Goal: Communication & Community: Answer question/provide support

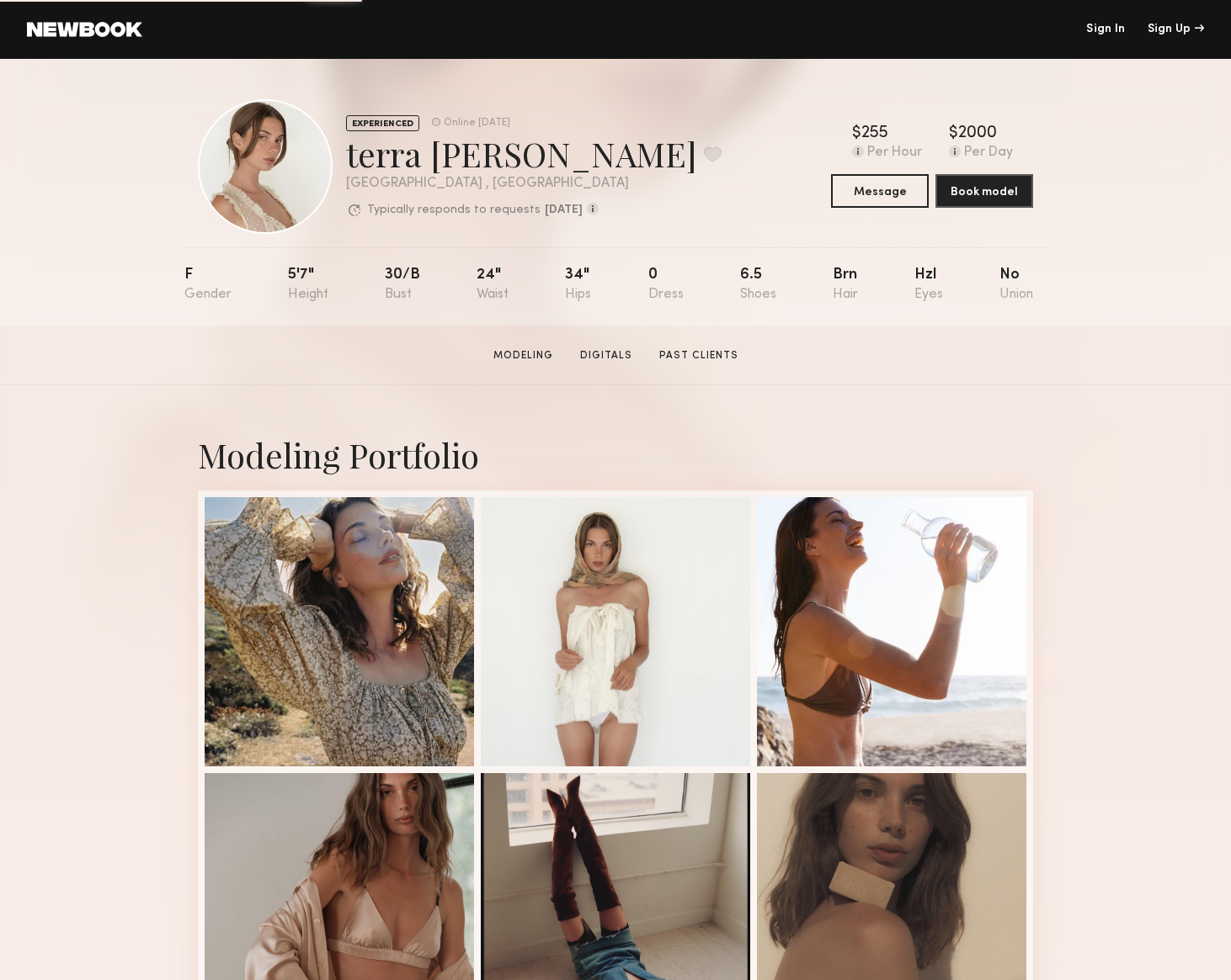
click at [1104, 29] on link "Sign In" at bounding box center [1105, 29] width 39 height 12
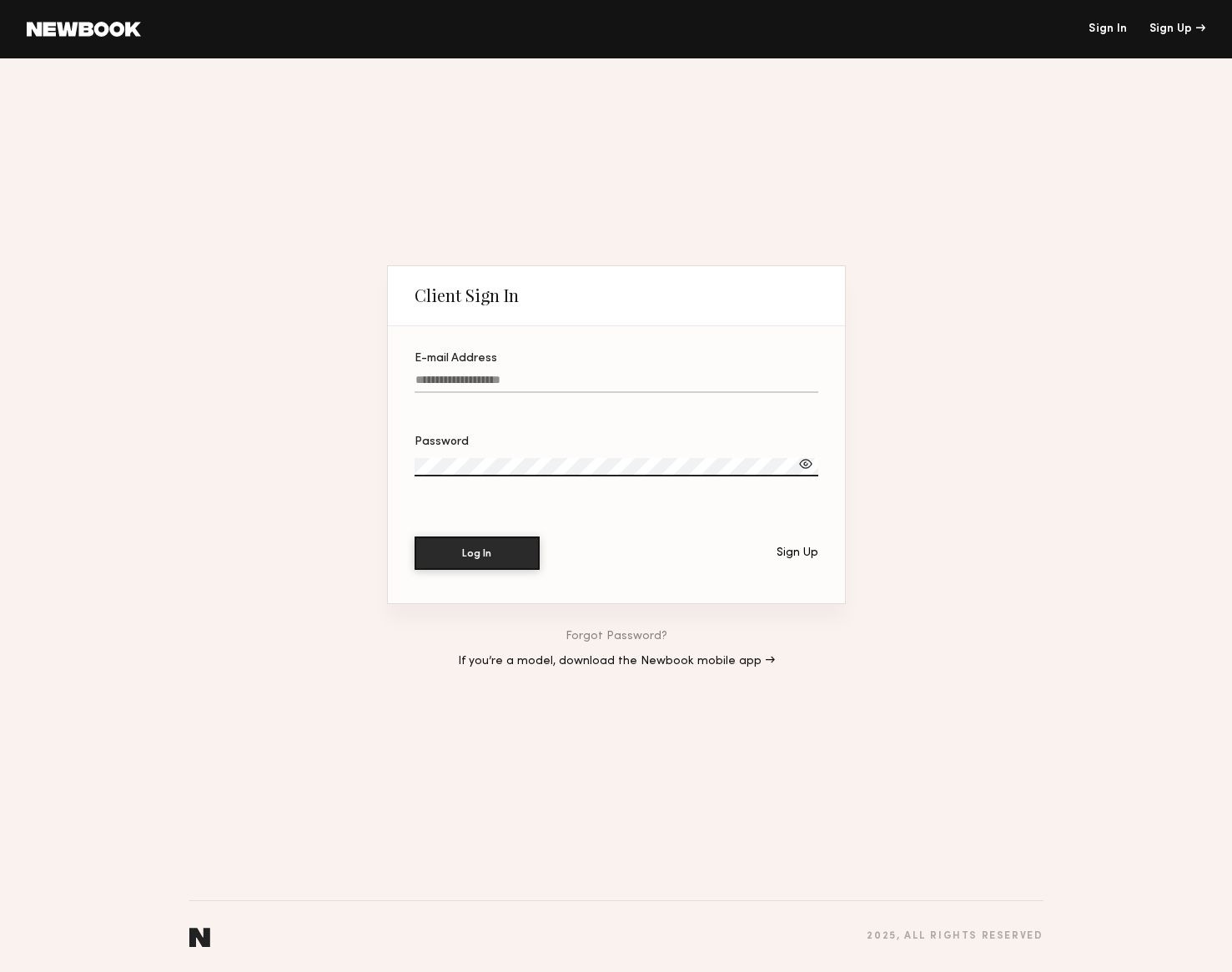
type input "**********"
click at [492, 555] on button "Log In" at bounding box center [478, 552] width 125 height 34
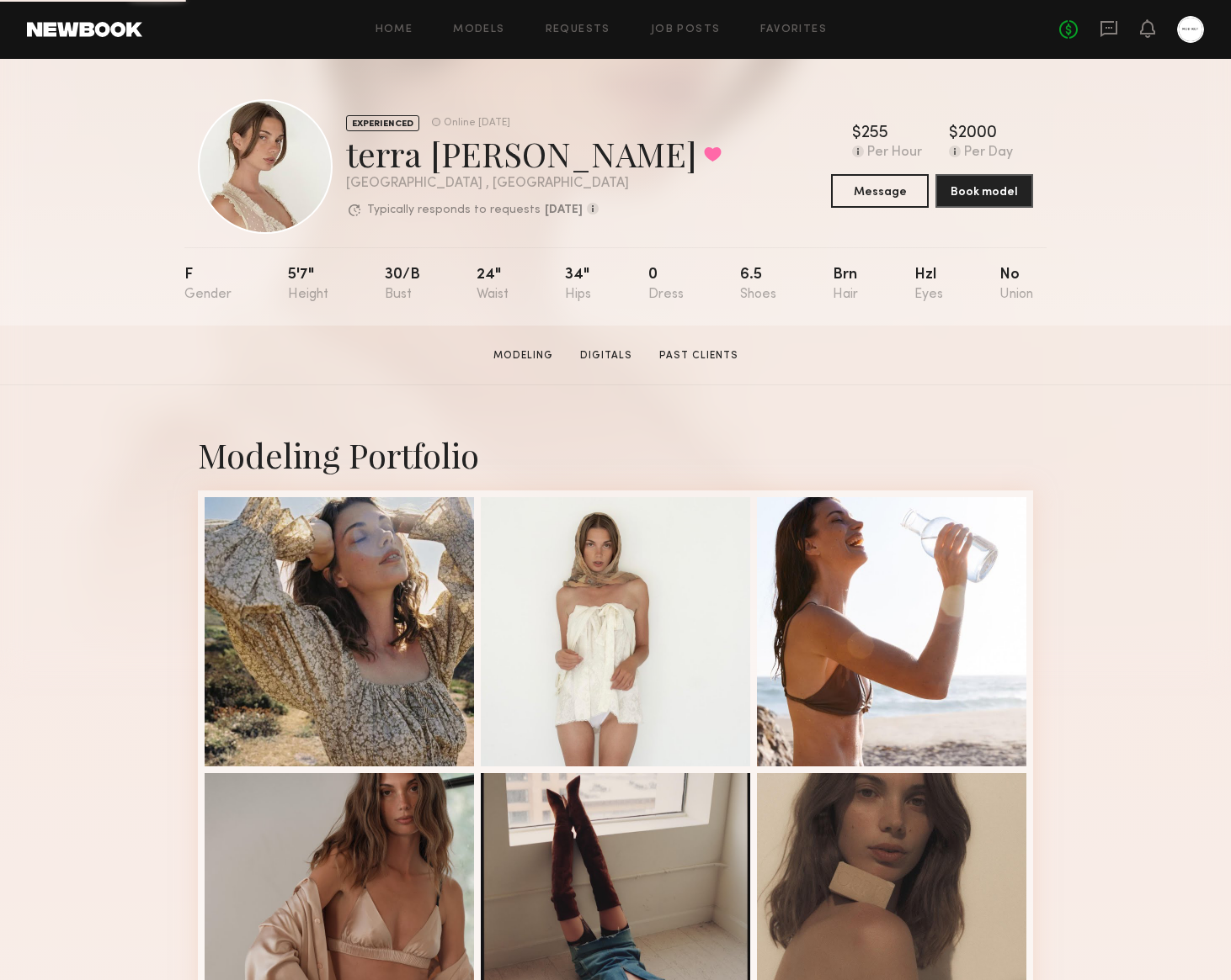
click at [1202, 32] on div at bounding box center [1190, 29] width 27 height 27
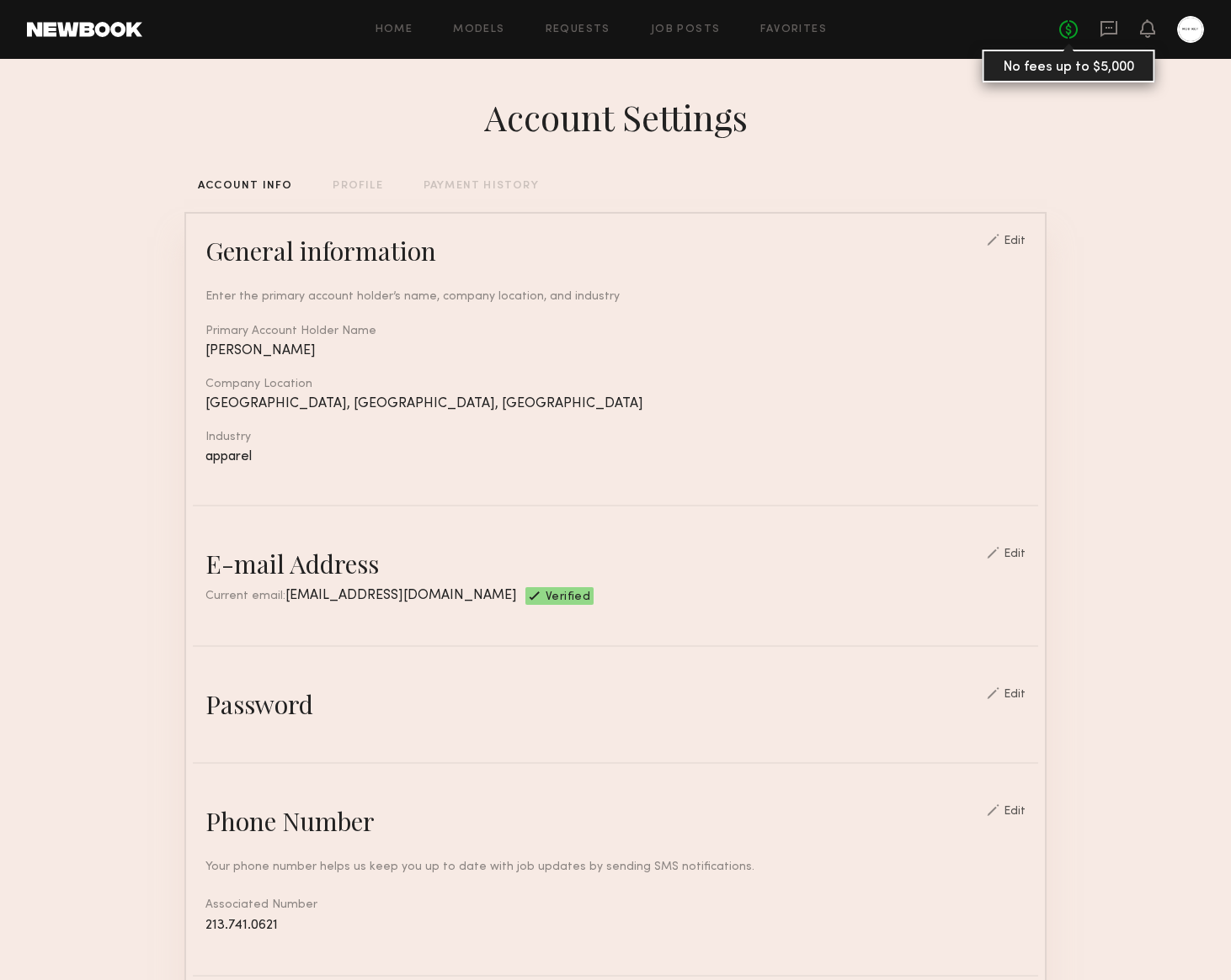
click at [1064, 29] on link "No fees up to $5,000" at bounding box center [1068, 29] width 18 height 18
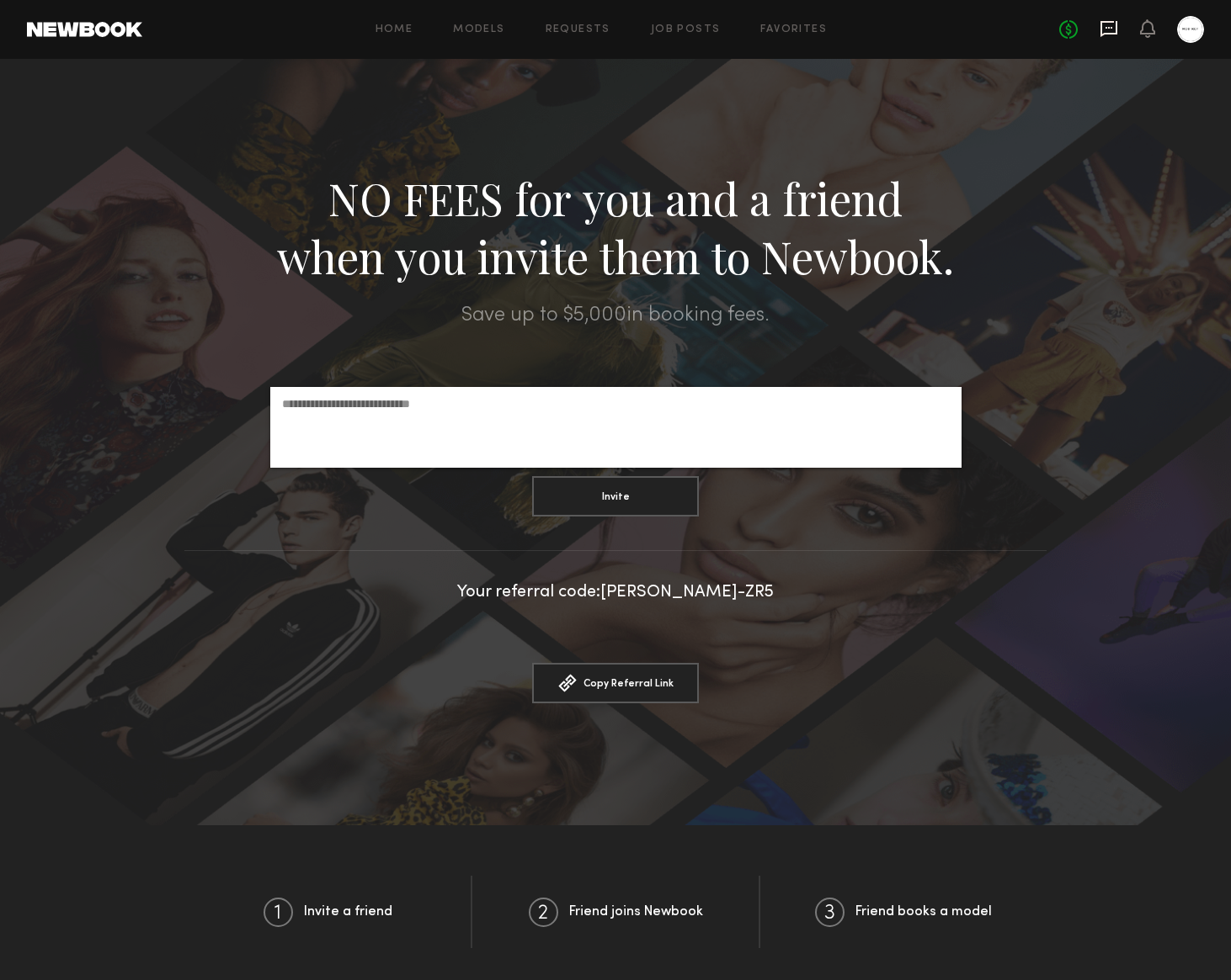
click at [1101, 29] on icon at bounding box center [1108, 29] width 16 height 16
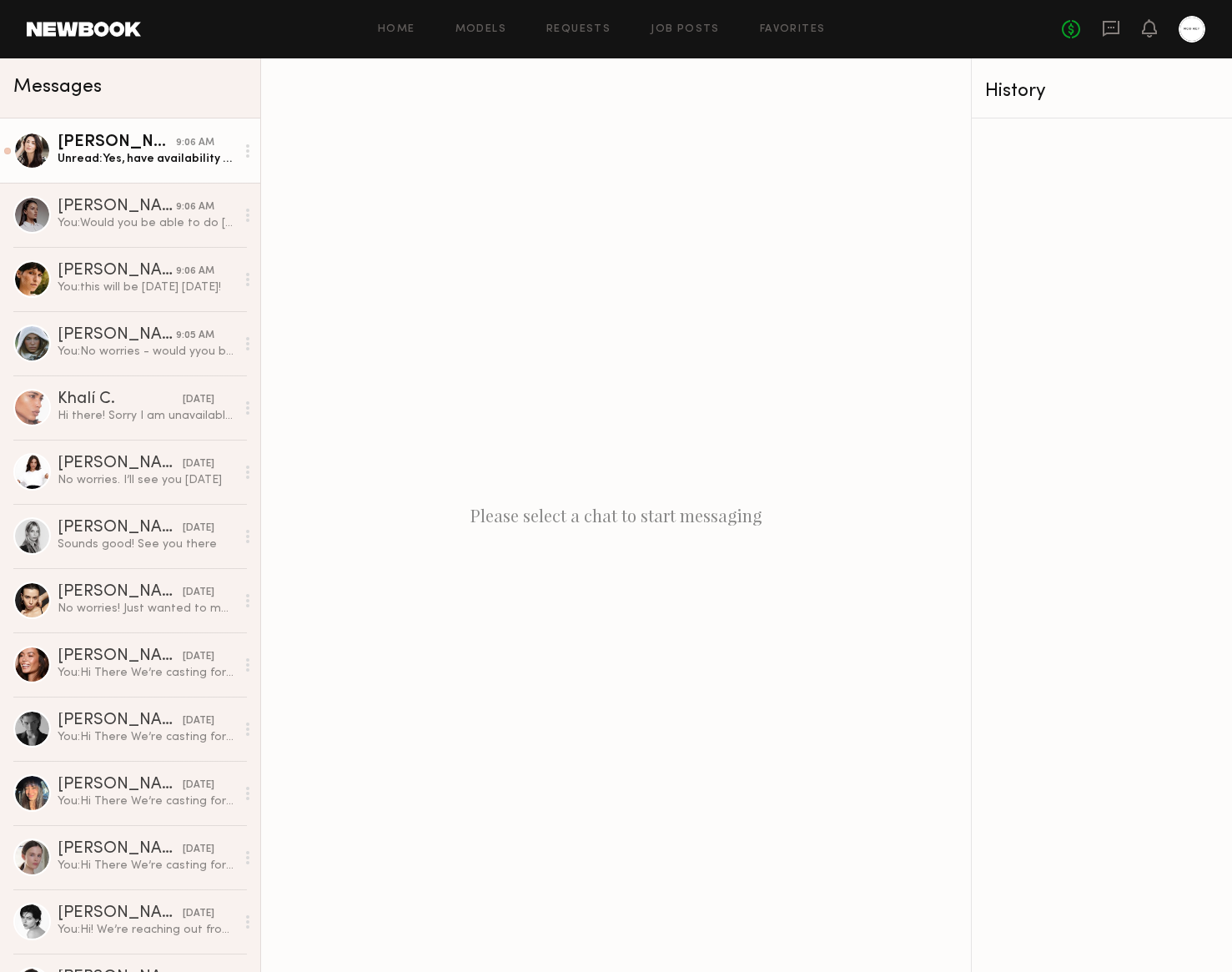
click at [193, 172] on link "Genevieve A. 9:06 AM Unread: Yes, have availability all day" at bounding box center [130, 150] width 260 height 64
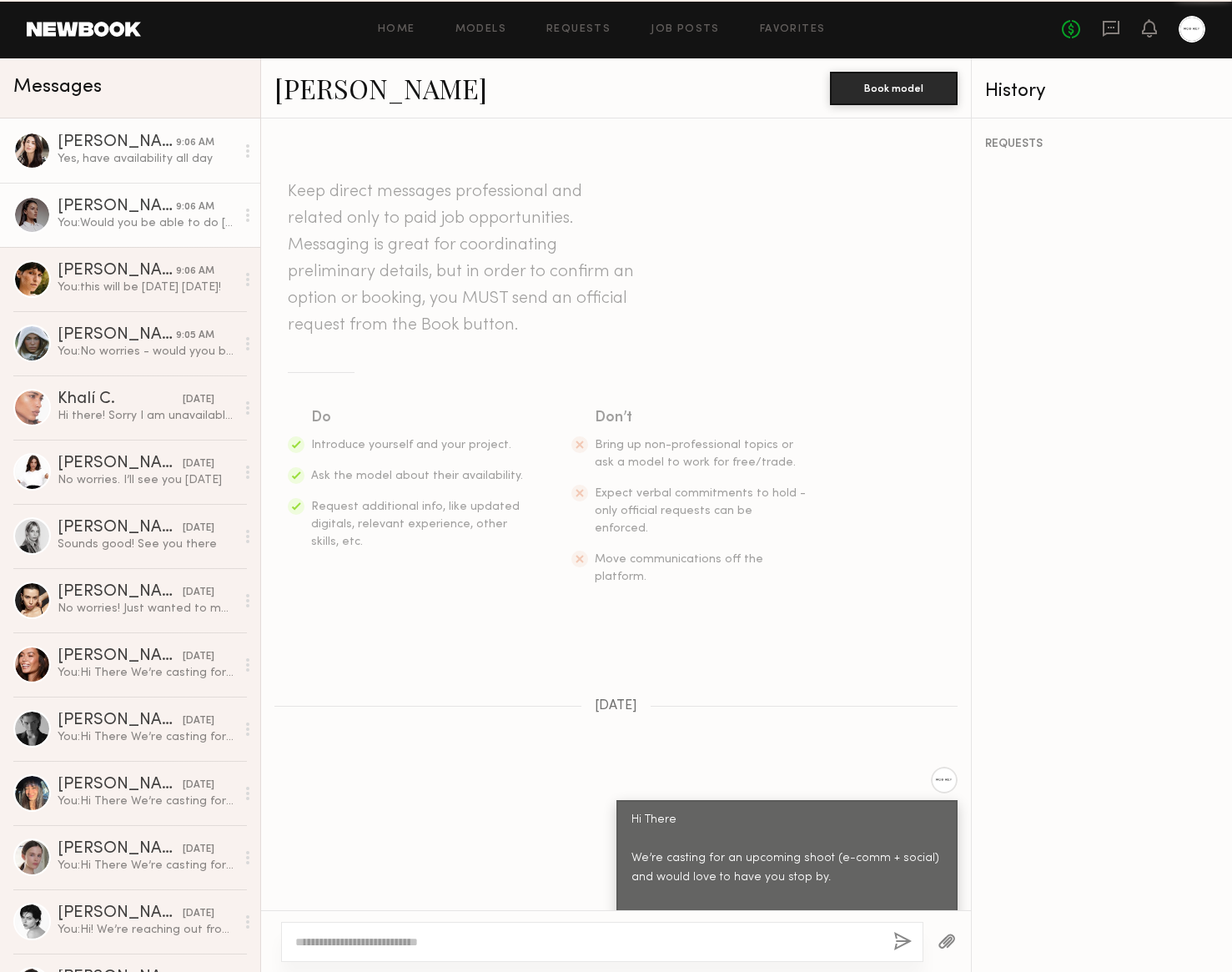
scroll to position [781, 0]
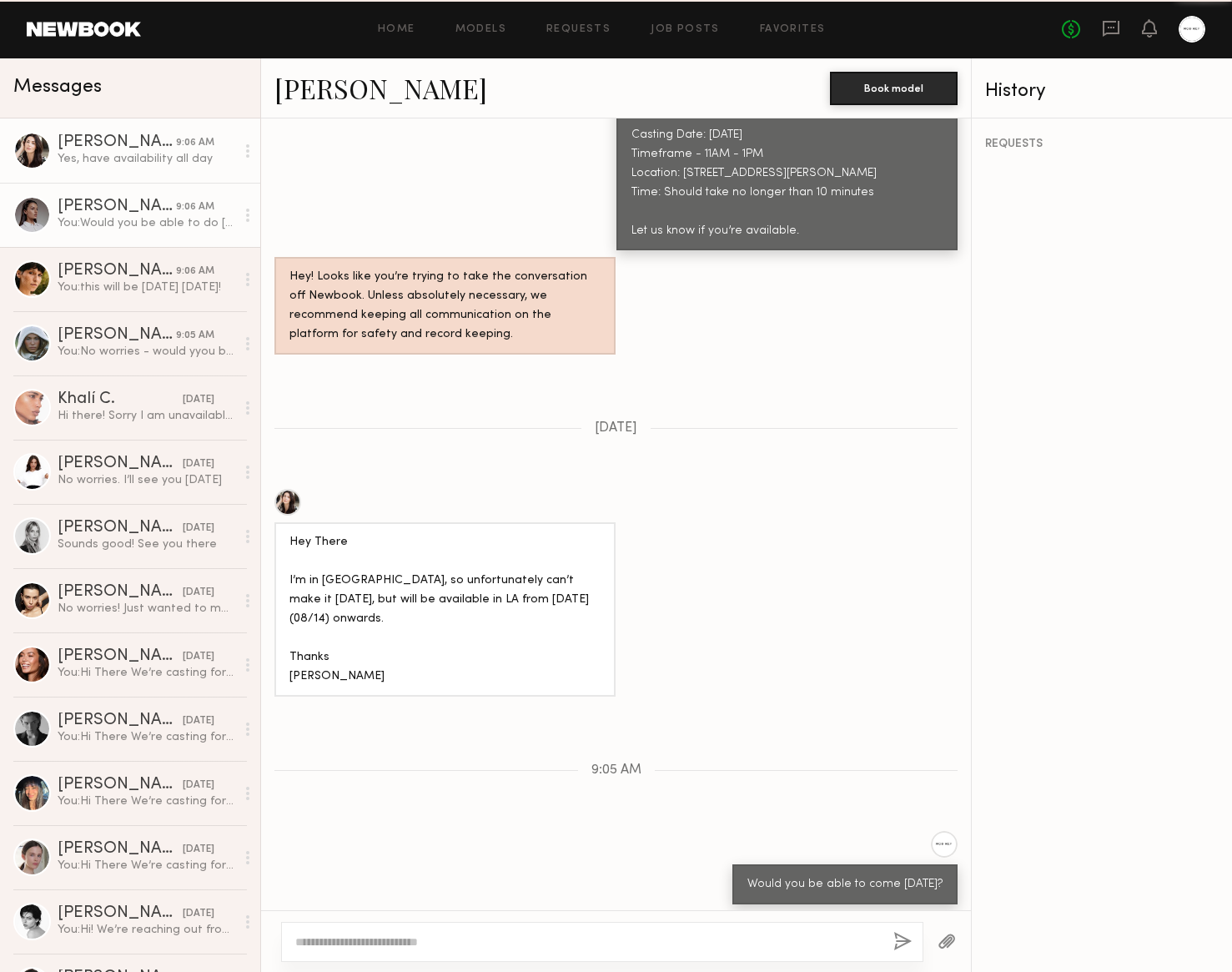
click at [126, 227] on div "You: Would you be able to do friday?" at bounding box center [146, 223] width 178 height 15
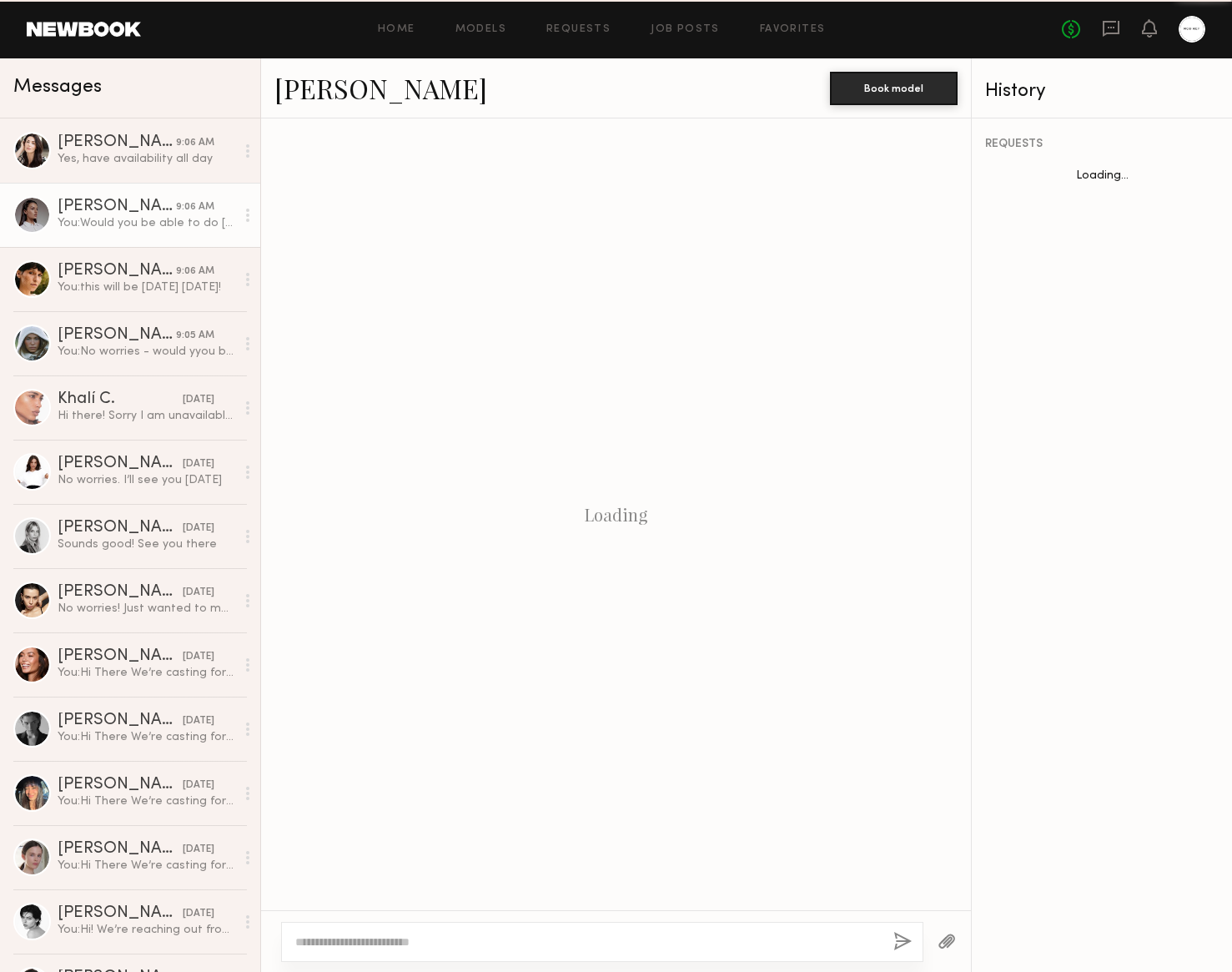
scroll to position [596, 0]
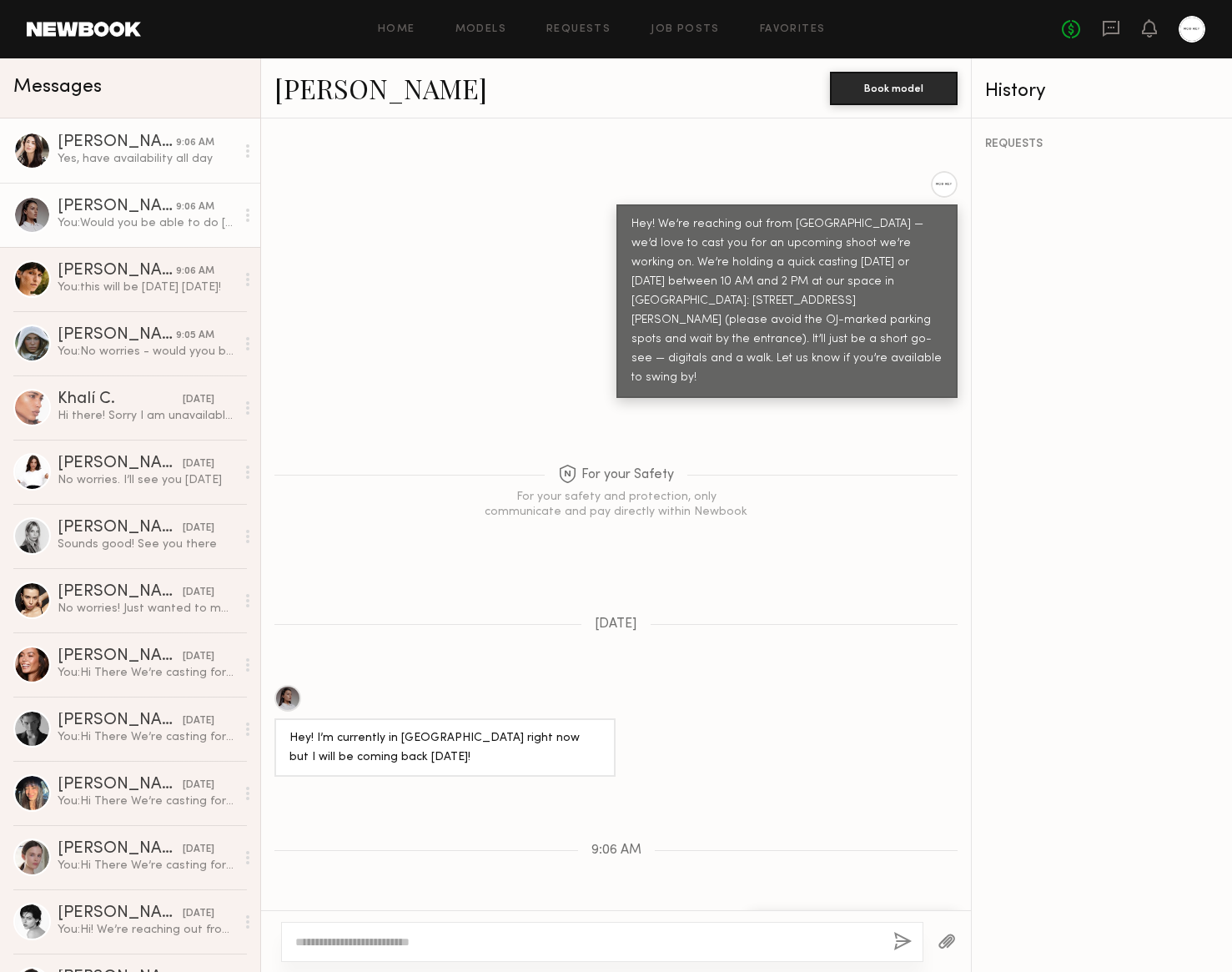
click at [176, 149] on div "9:06 AM" at bounding box center [195, 143] width 39 height 15
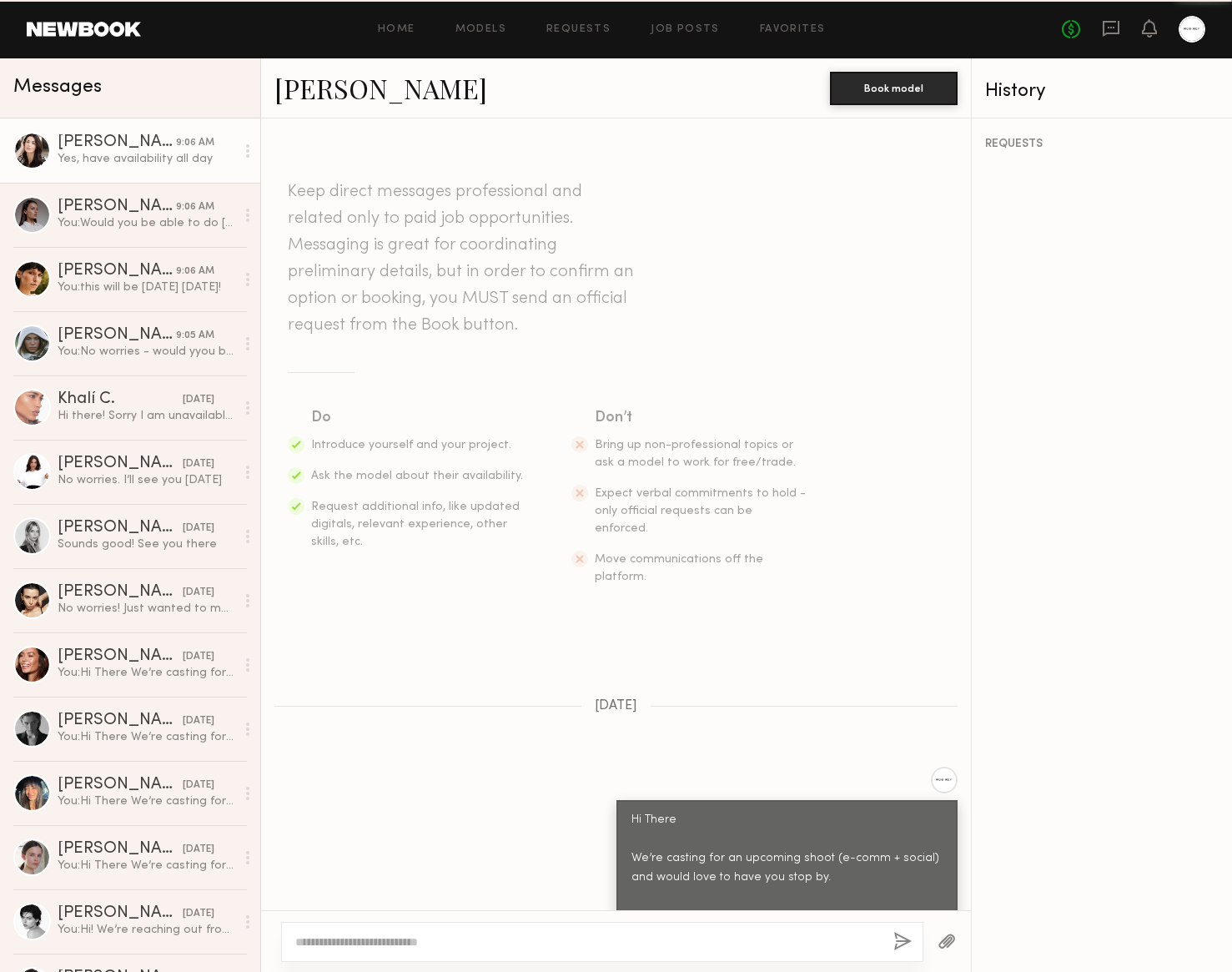
scroll to position [781, 0]
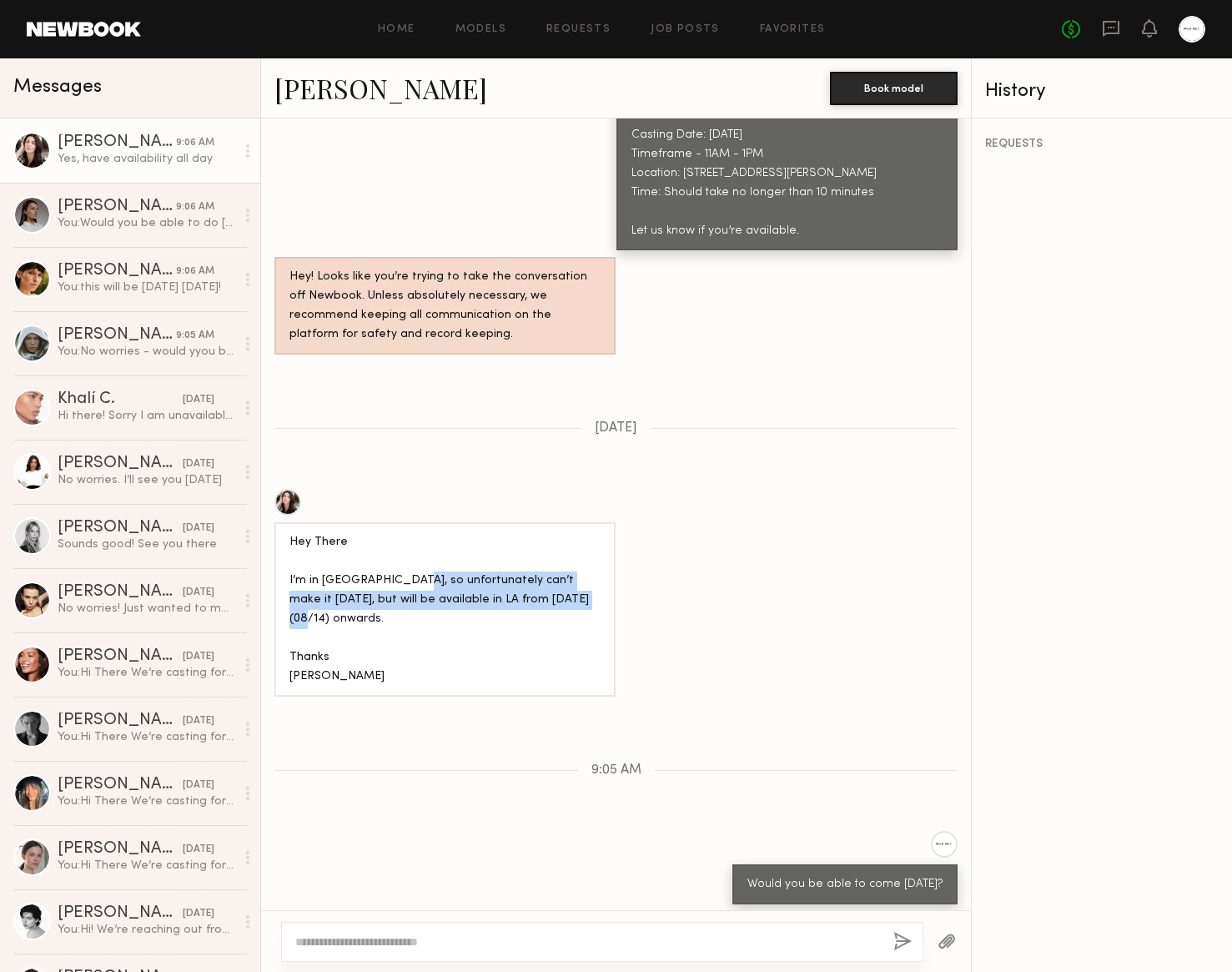
drag, startPoint x: 406, startPoint y: 537, endPoint x: 564, endPoint y: 561, distance: 159.8
click at [564, 561] on div "Hey There I’m in London, so unfortunately can’t make it Monday, but will be ava…" at bounding box center [445, 610] width 311 height 154
click at [615, 565] on div "Hey There I’m in London, so unfortunately can’t make it Monday, but will be ava…" at bounding box center [616, 593] width 710 height 208
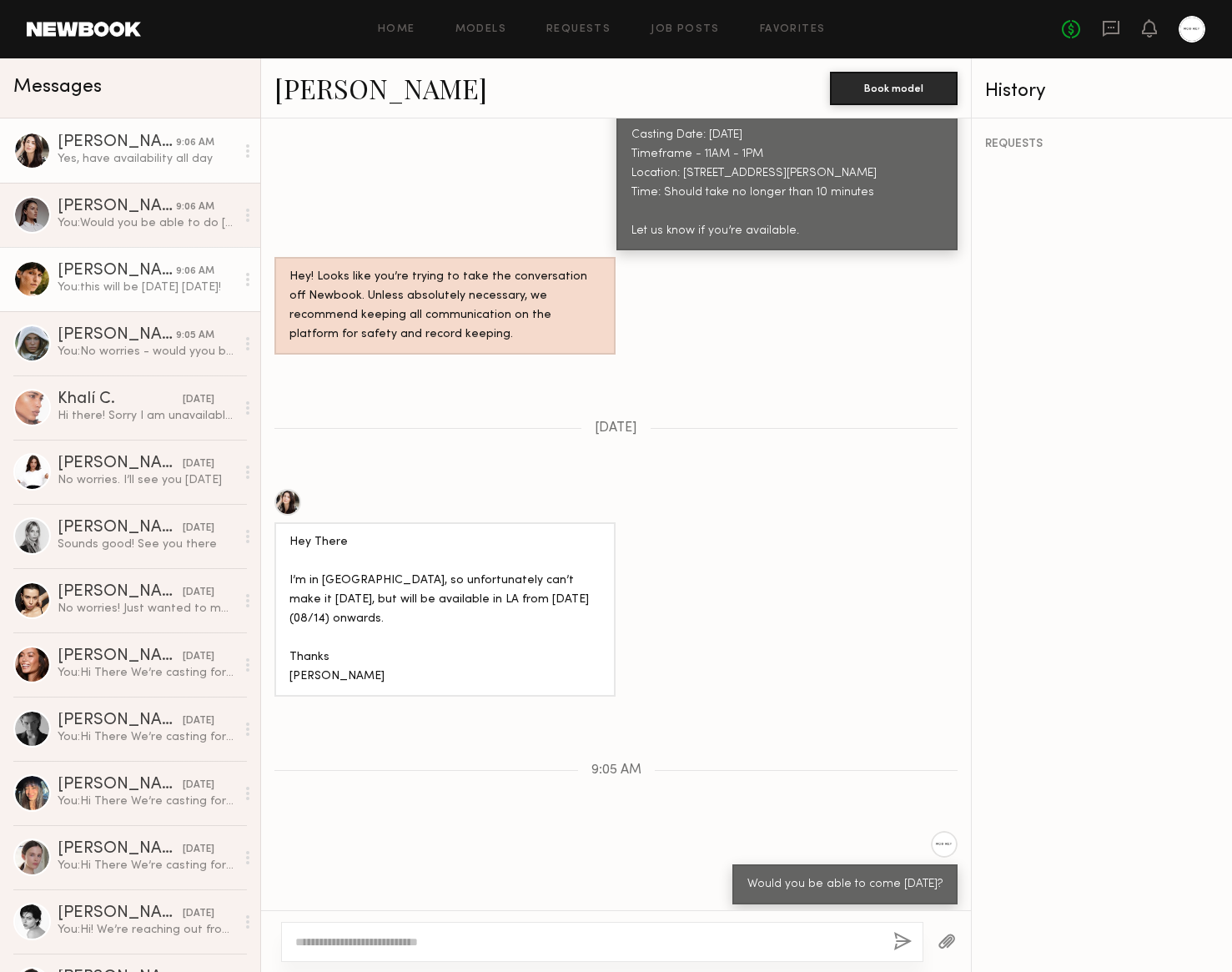
click at [75, 263] on div "Becca E." at bounding box center [117, 271] width 119 height 16
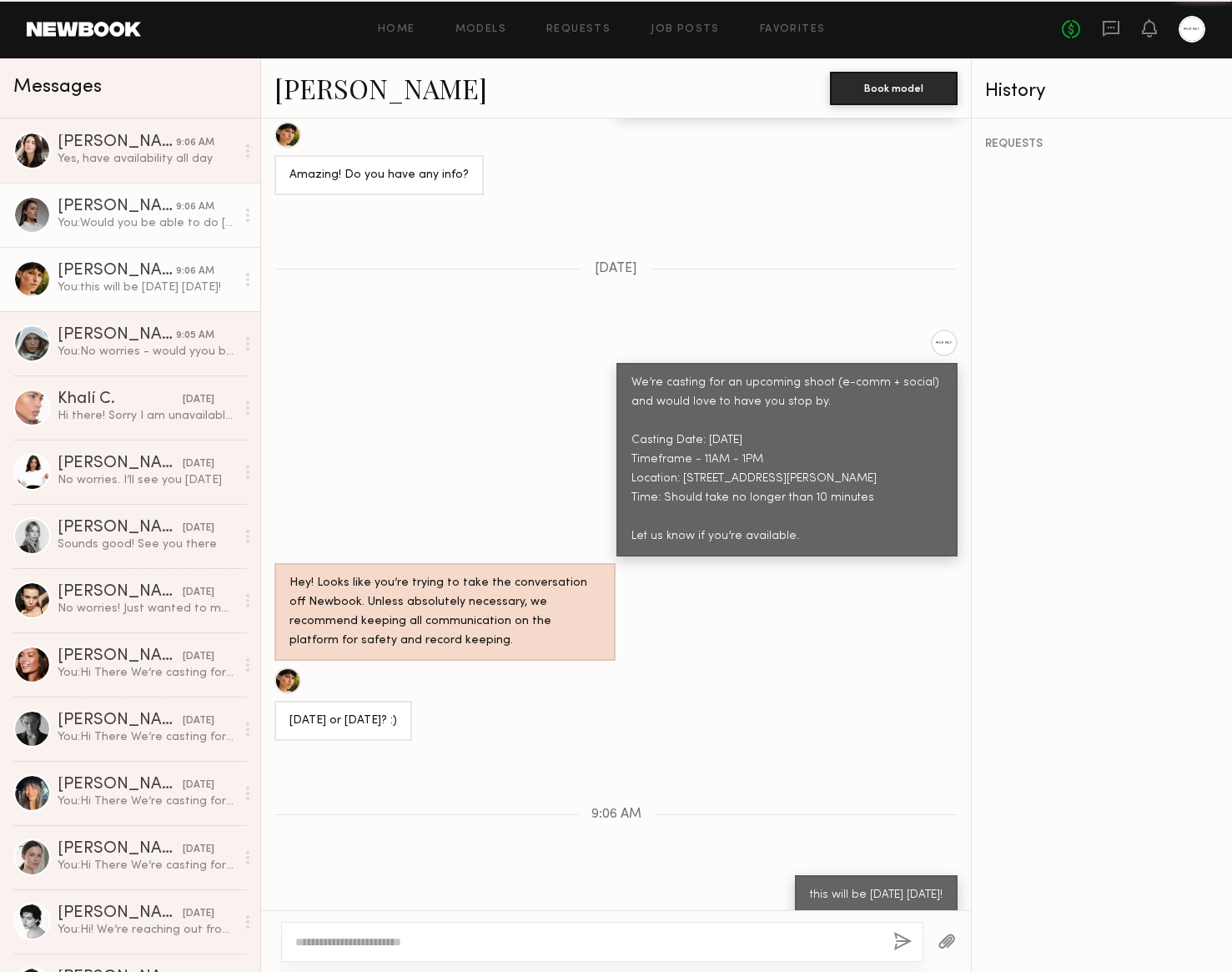
scroll to position [1115, 0]
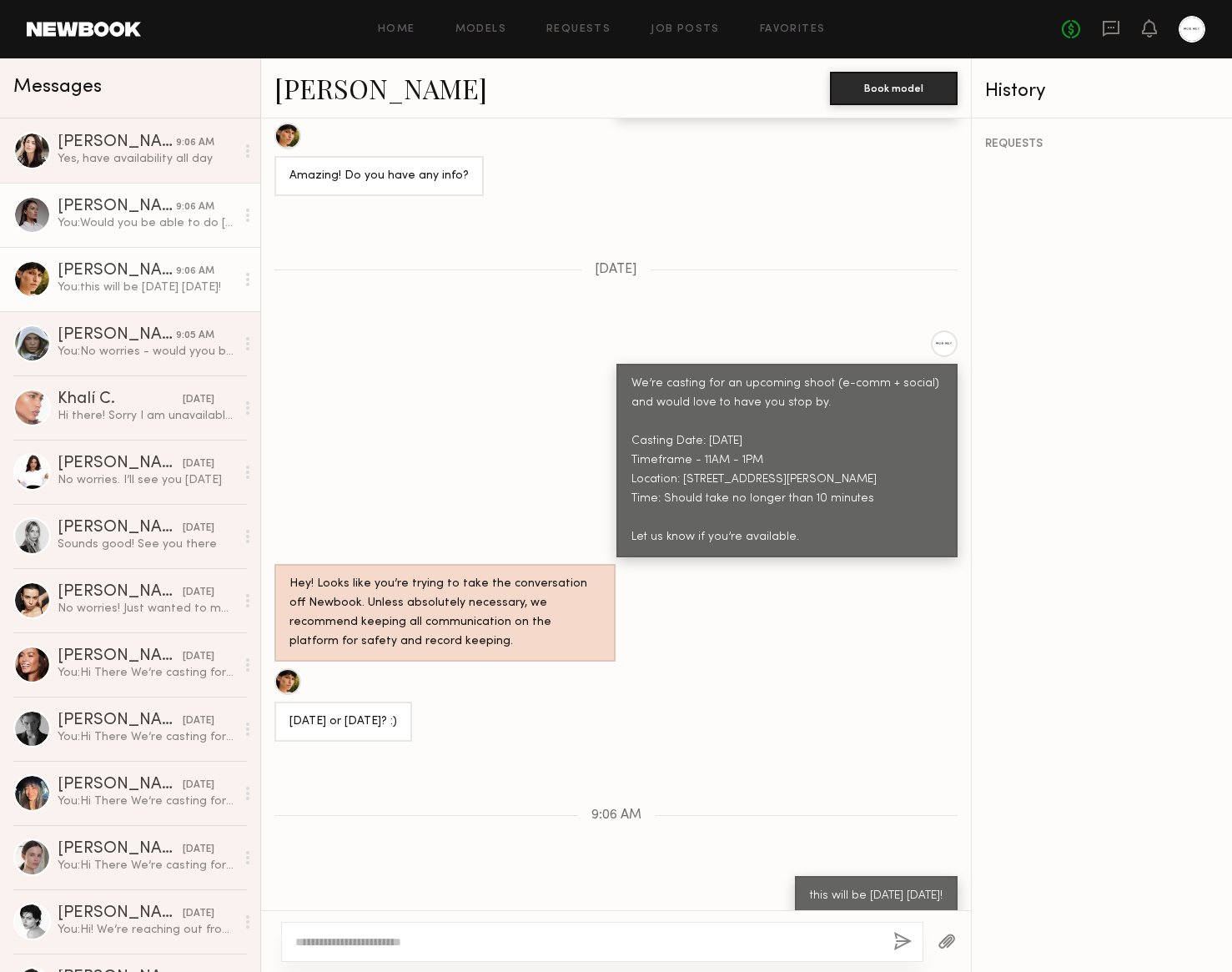
click at [140, 232] on link "Delaney K. 9:06 AM You: Would you be able to do friday?" at bounding box center [130, 215] width 260 height 64
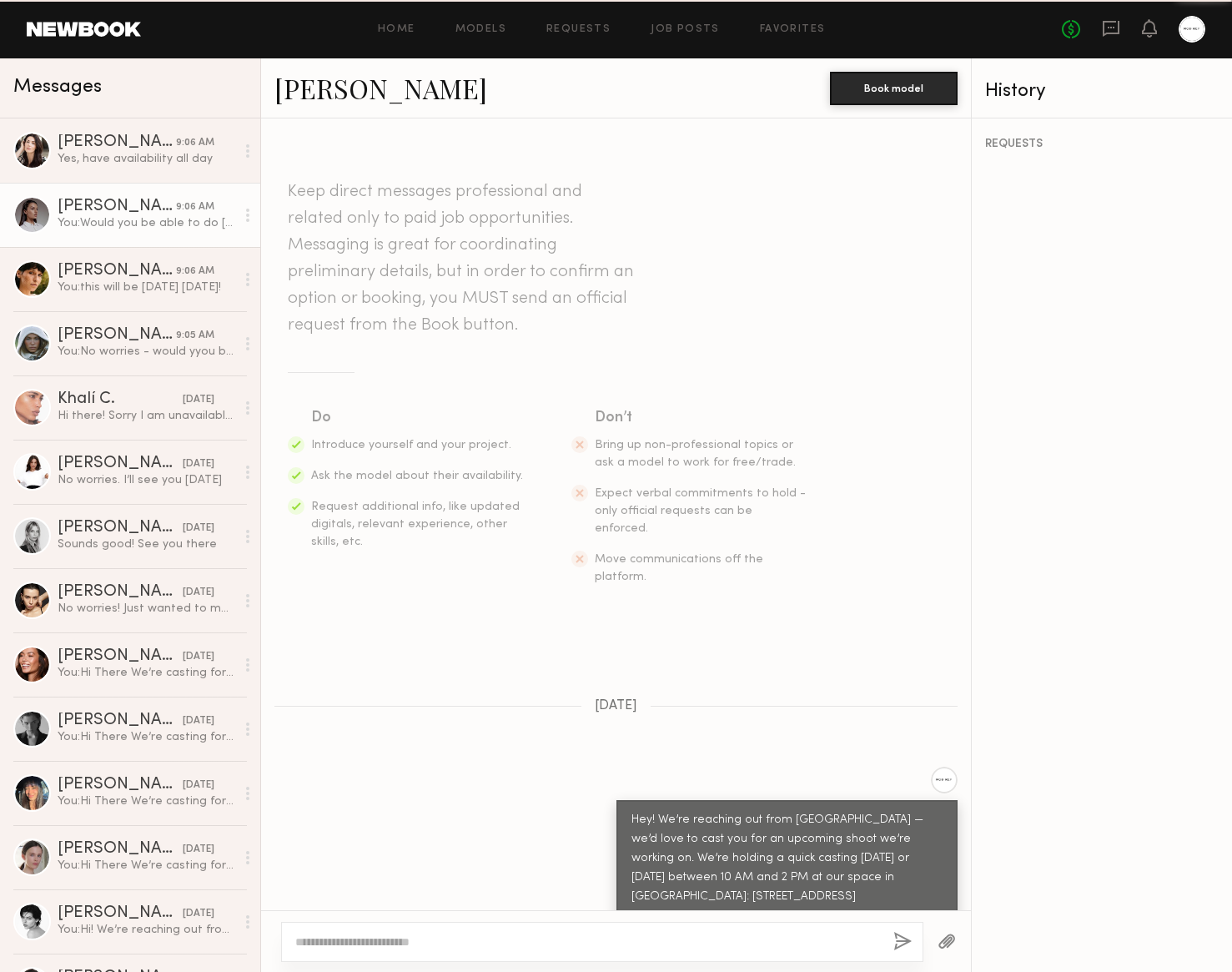
scroll to position [596, 0]
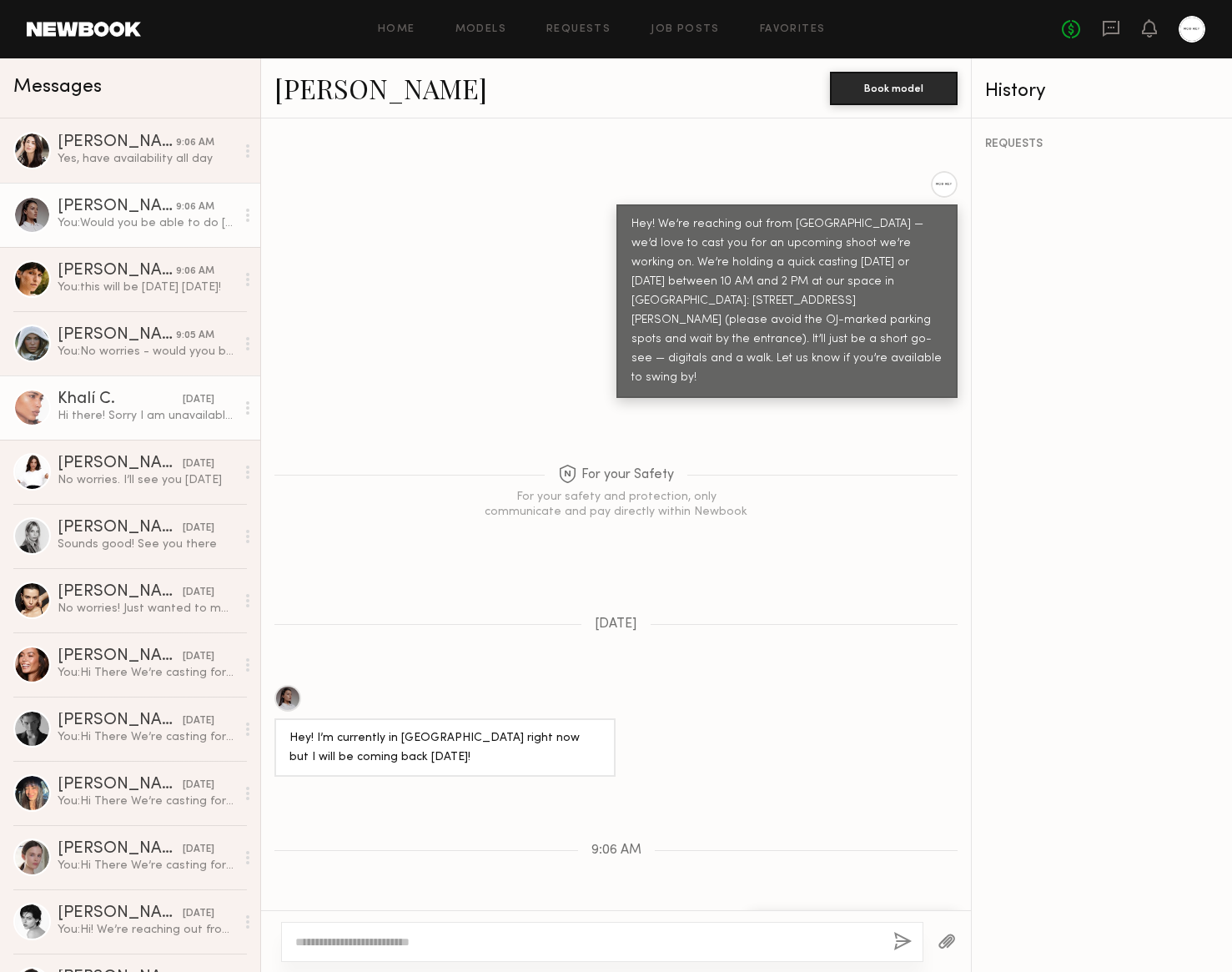
click at [124, 411] on div "Hi there! Sorry I am unavailable. I’m in Paris until 25th" at bounding box center [146, 416] width 178 height 15
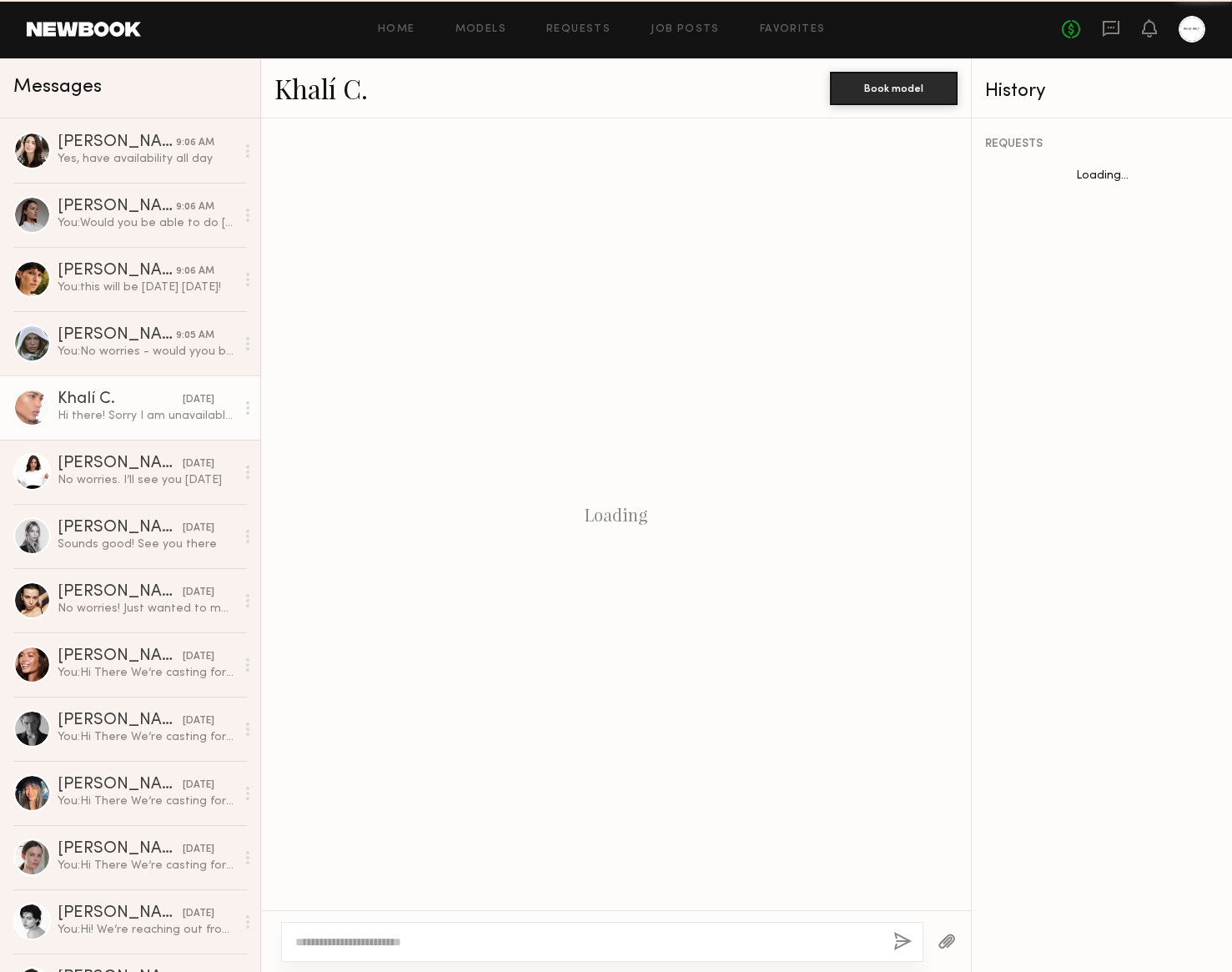
scroll to position [270, 0]
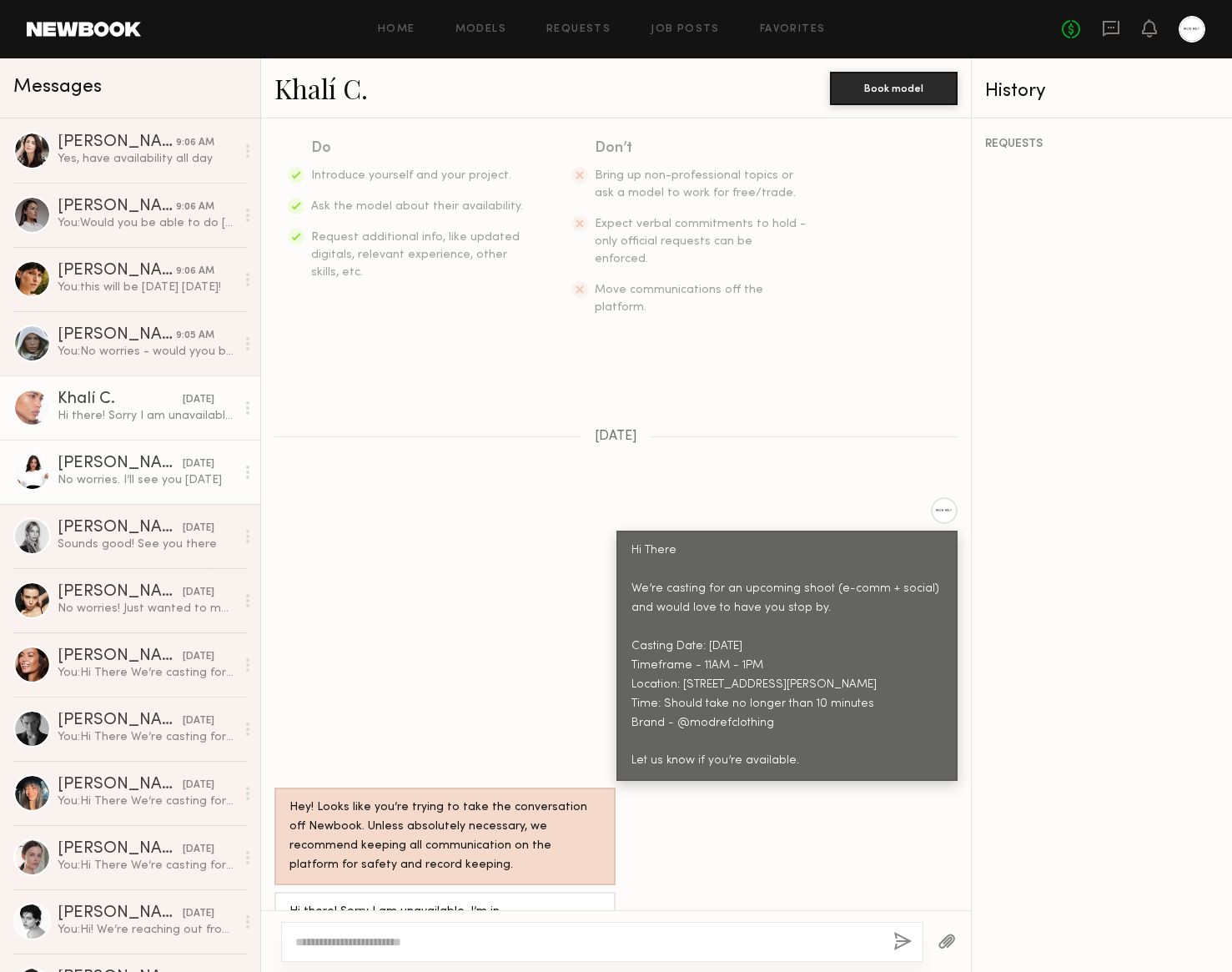
click at [183, 462] on div "08/07/2025" at bounding box center [198, 464] width 32 height 15
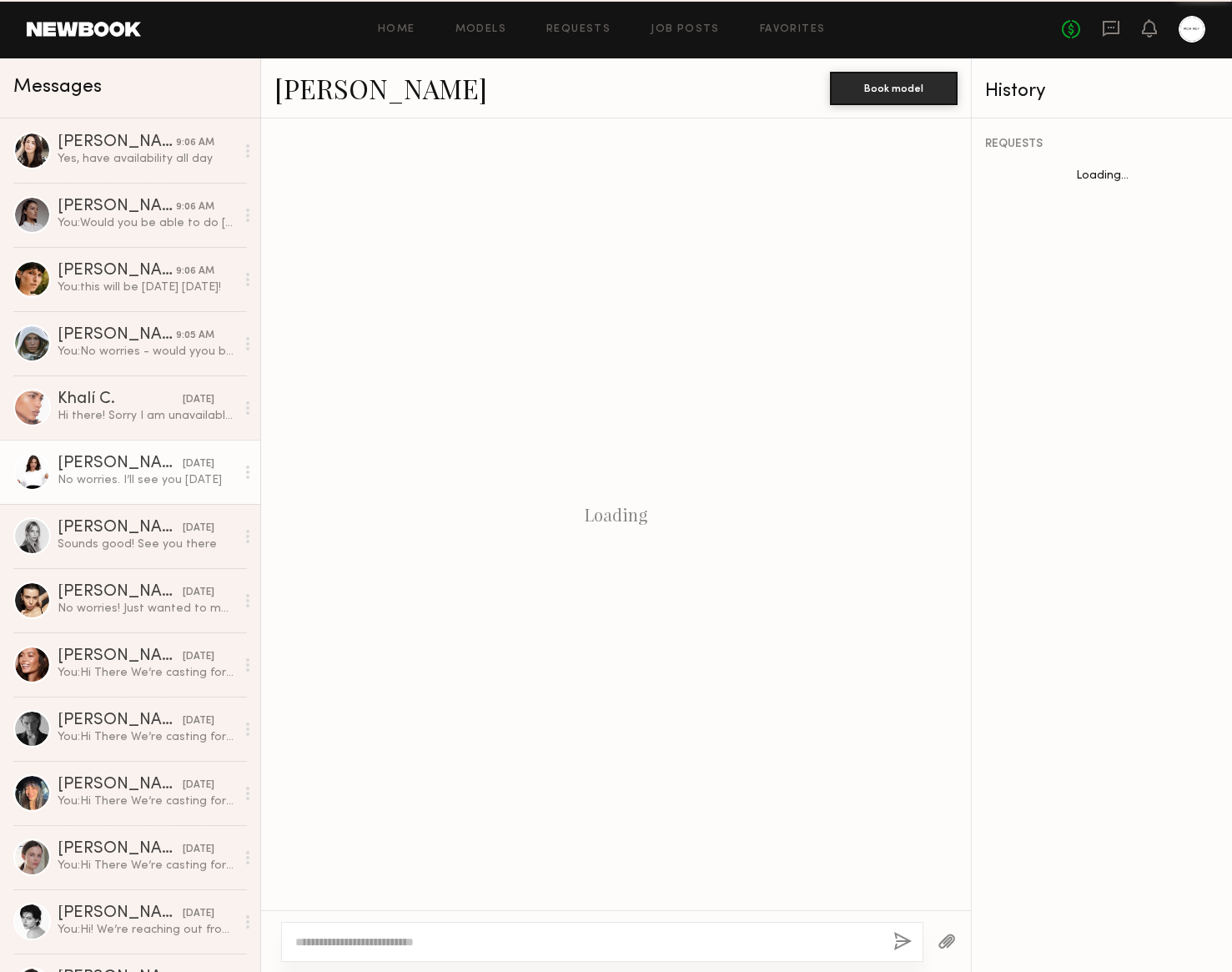
scroll to position [430, 0]
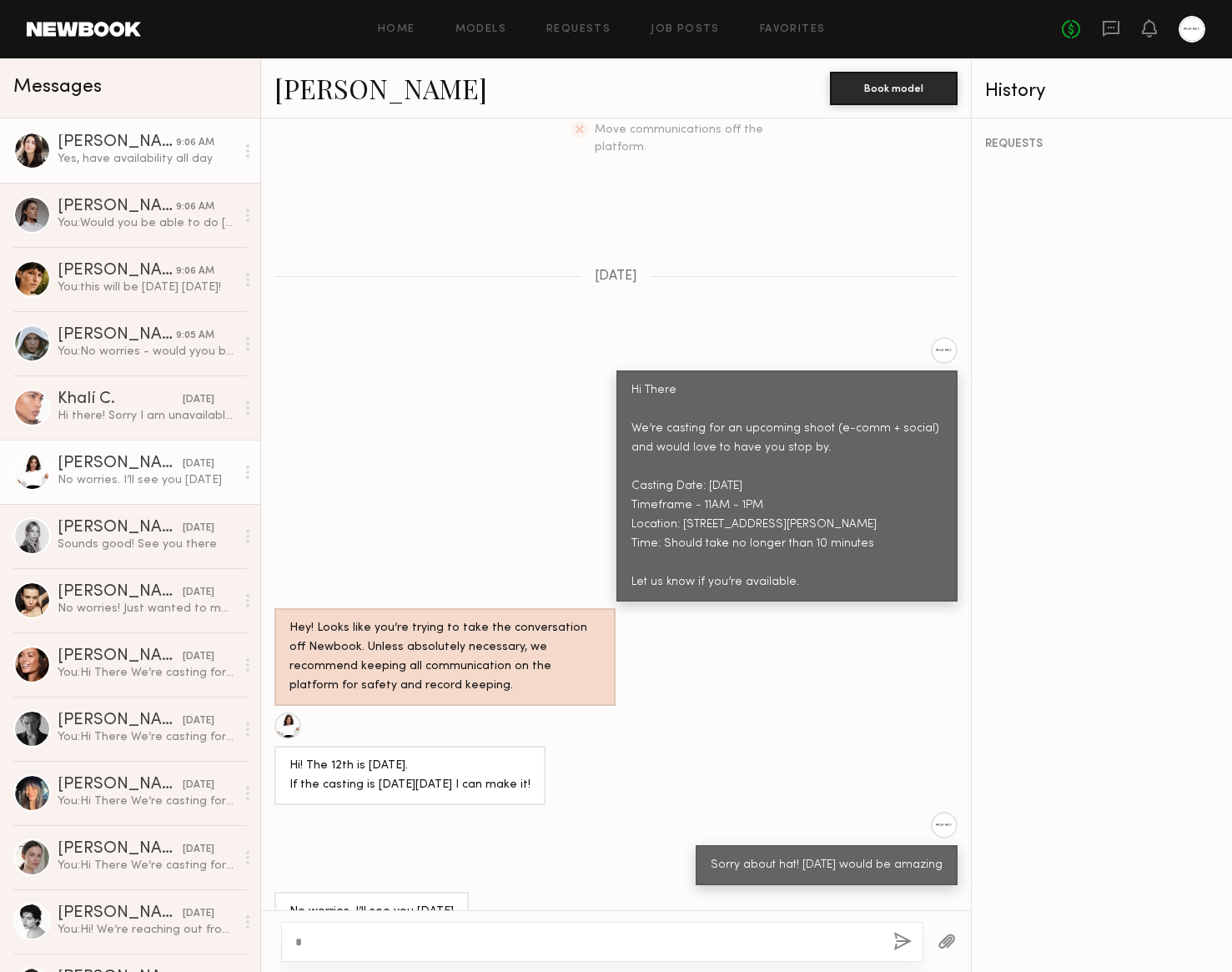
click at [129, 119] on link "Genevieve A. 9:06 AM Yes, have availability all day" at bounding box center [130, 150] width 260 height 64
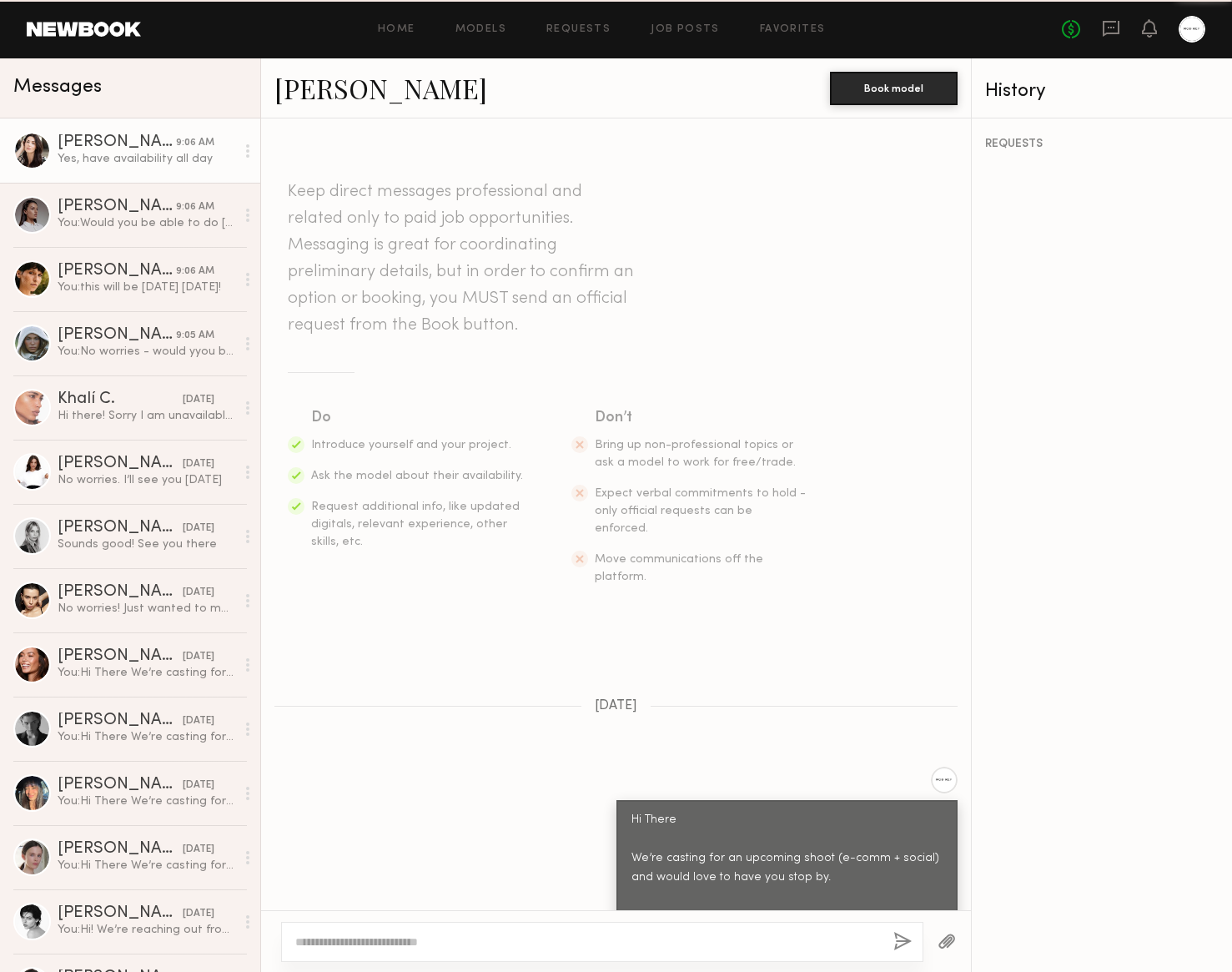
scroll to position [781, 0]
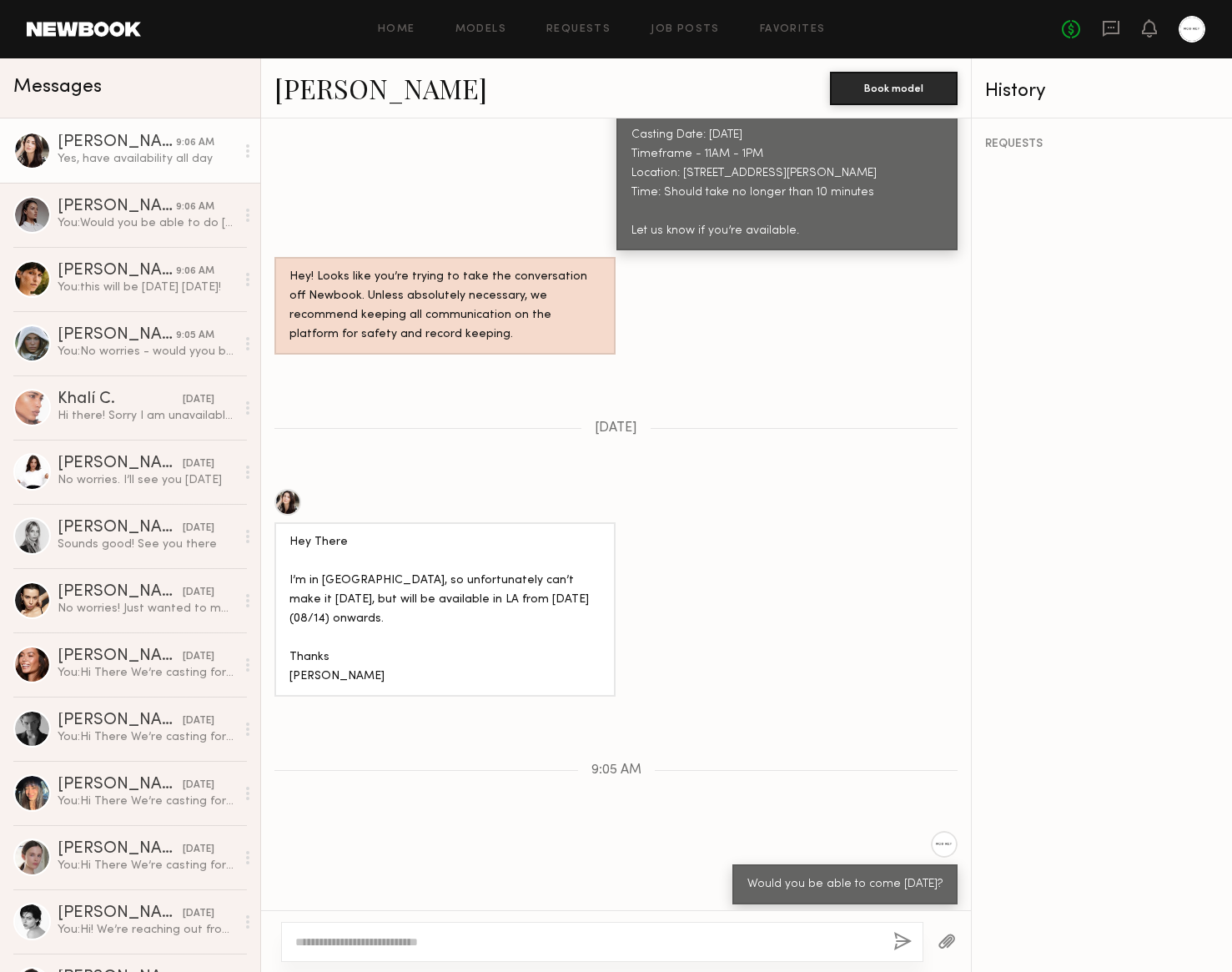
click at [362, 90] on link "Genevieve A." at bounding box center [381, 89] width 213 height 36
click at [93, 199] on div "Delaney K." at bounding box center [117, 206] width 119 height 16
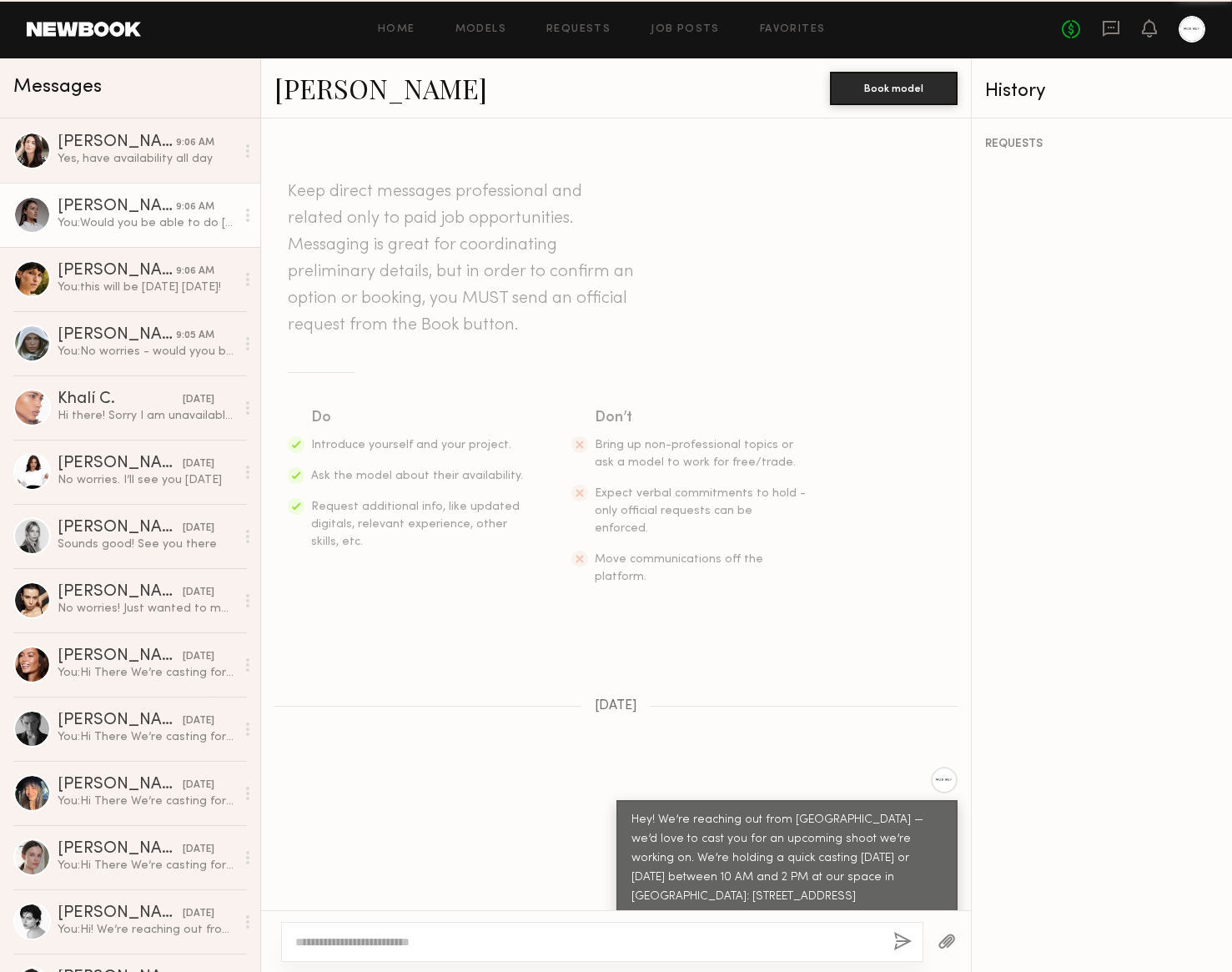
scroll to position [596, 0]
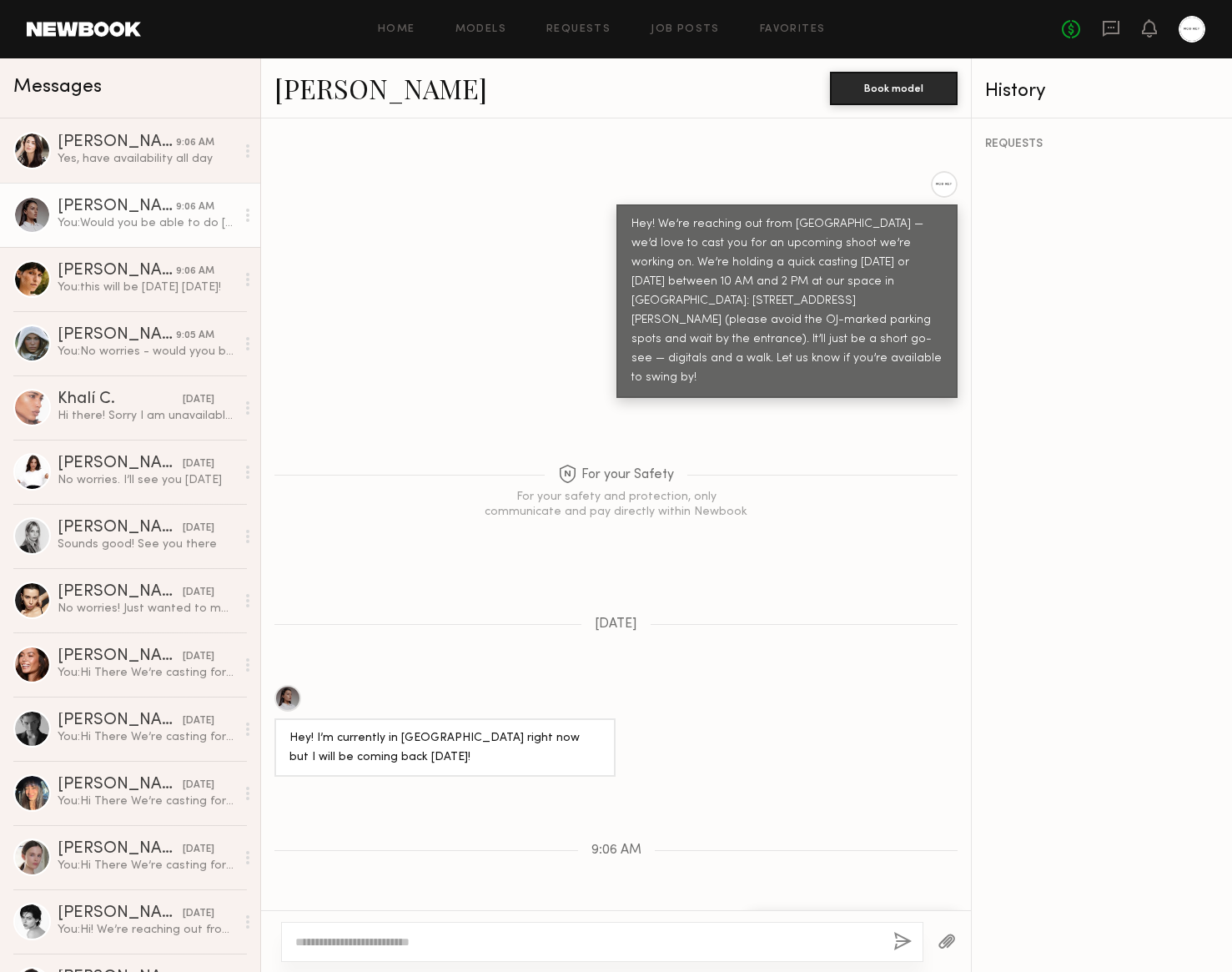
click at [351, 83] on link "Delaney K." at bounding box center [381, 89] width 213 height 36
click at [132, 300] on link "Becca E. 9:06 AM You: this will be monday today!" at bounding box center [130, 278] width 260 height 64
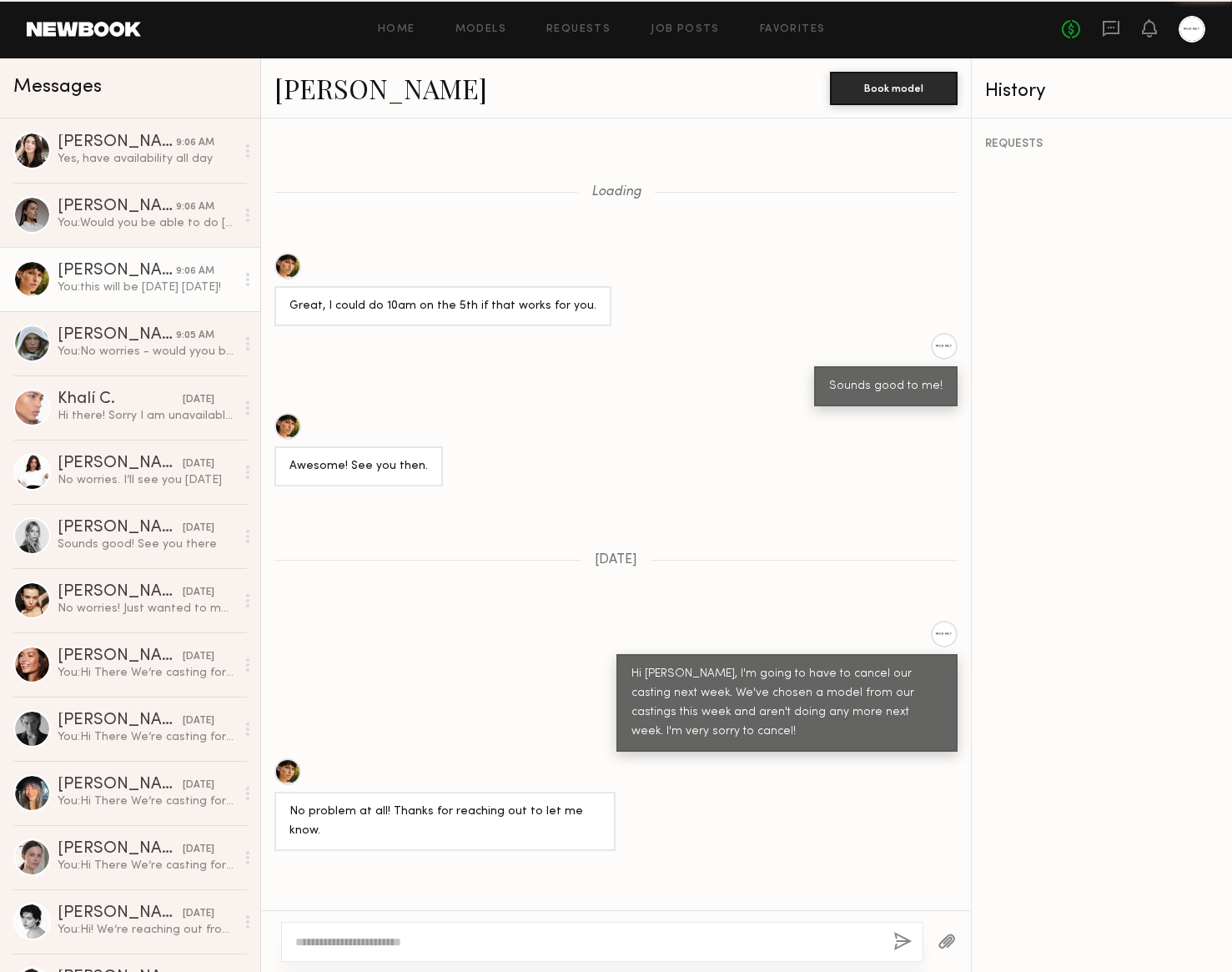
scroll to position [1115, 0]
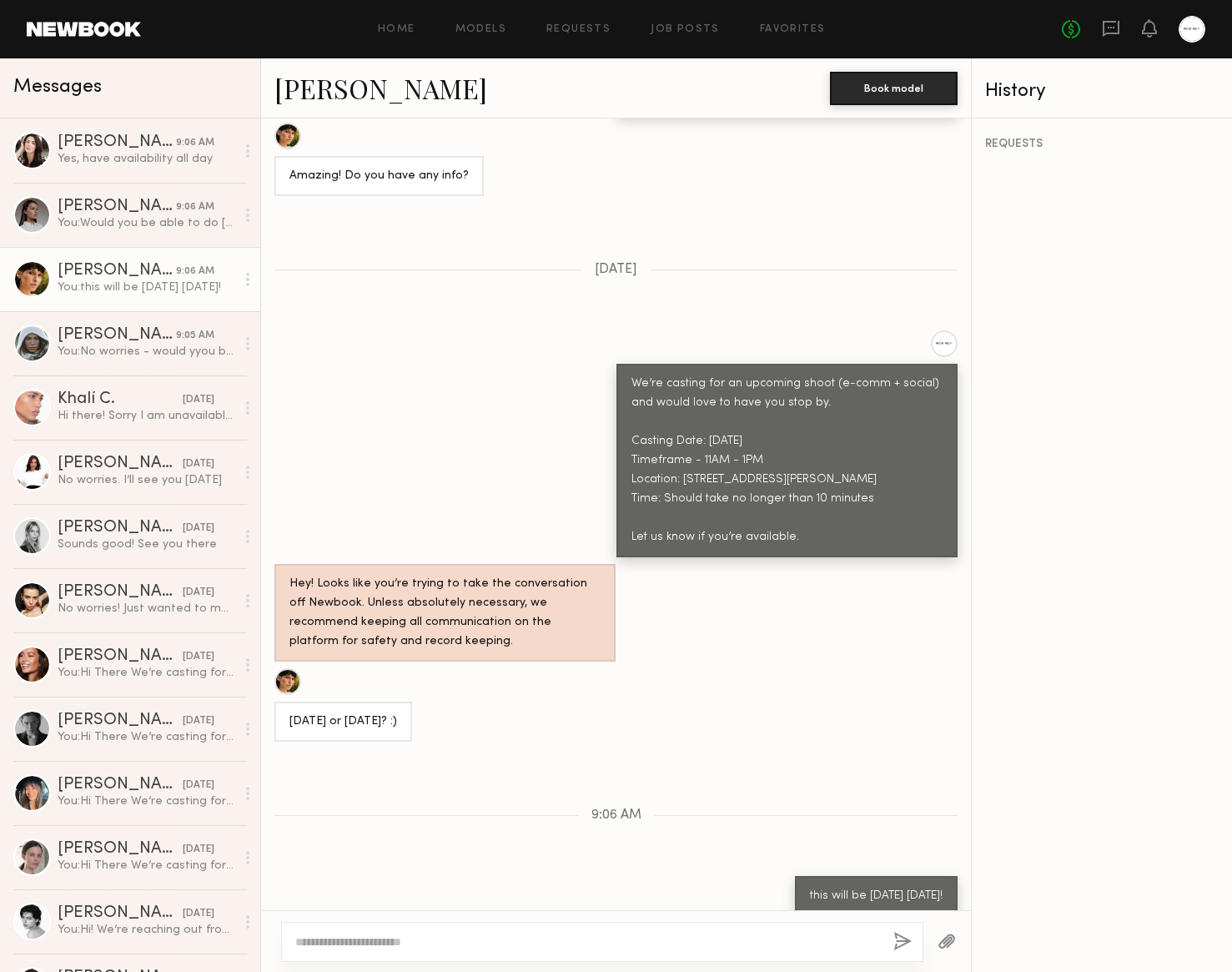
click at [314, 91] on link "Becca E." at bounding box center [381, 89] width 213 height 36
